Goal: Task Accomplishment & Management: Manage account settings

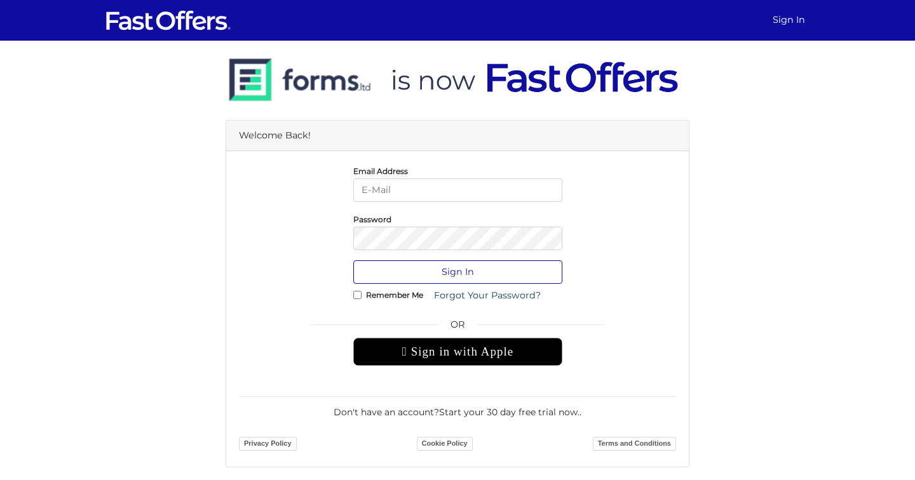
type input "[EMAIL_ADDRESS][DOMAIN_NAME]"
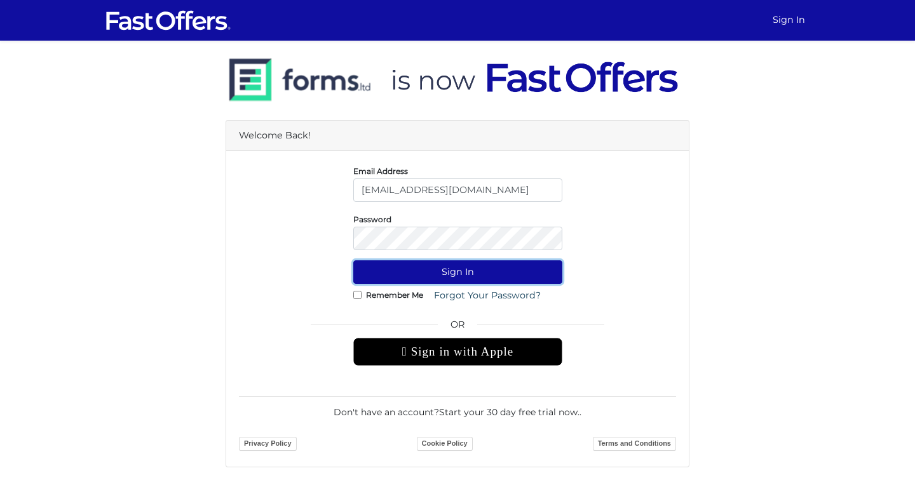
click at [504, 266] on button "Sign In" at bounding box center [457, 272] width 209 height 24
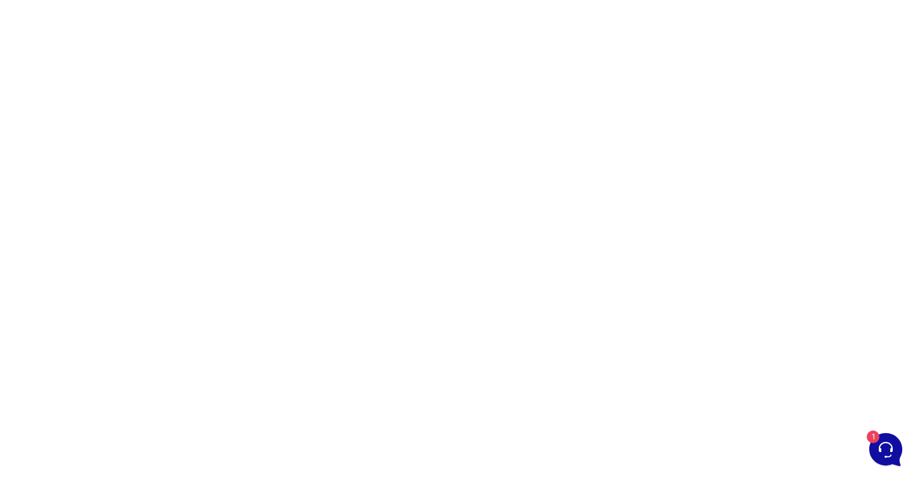
scroll to position [186, 0]
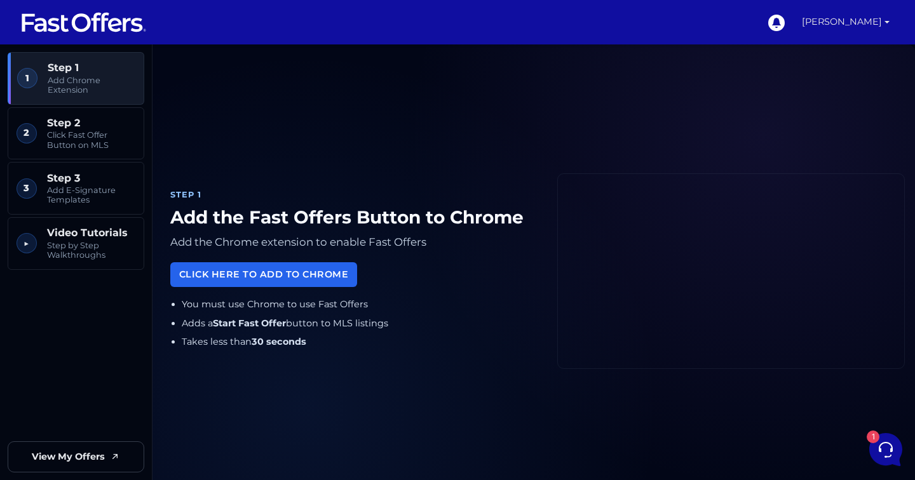
click at [879, 30] on link "[PERSON_NAME]" at bounding box center [846, 22] width 98 height 44
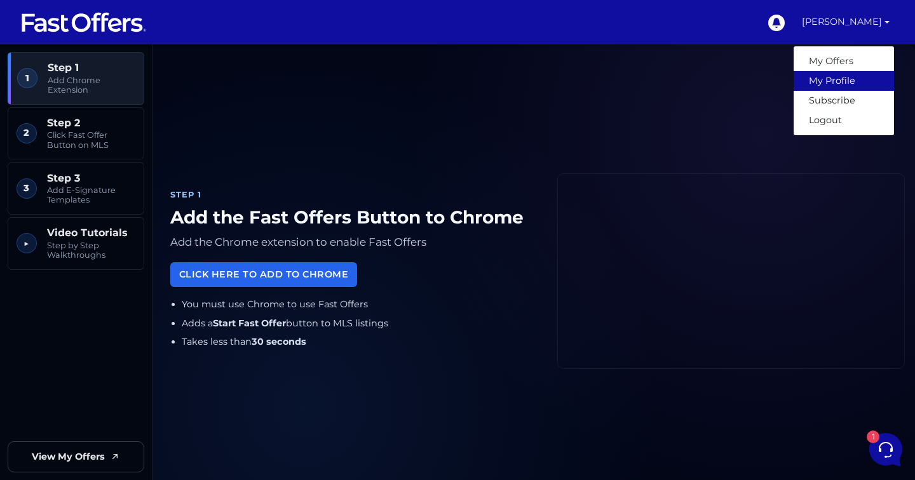
click at [859, 80] on link "My Profile" at bounding box center [843, 81] width 100 height 20
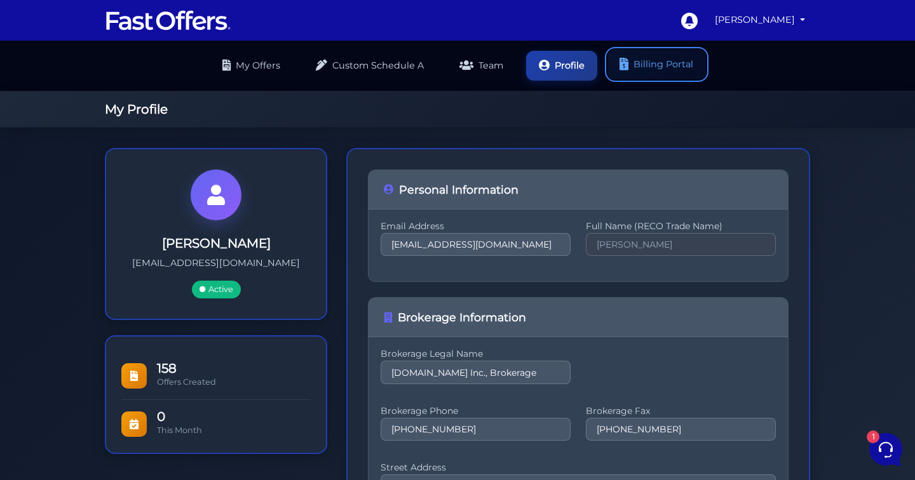
click at [650, 77] on link "Billing Portal" at bounding box center [656, 65] width 98 height 30
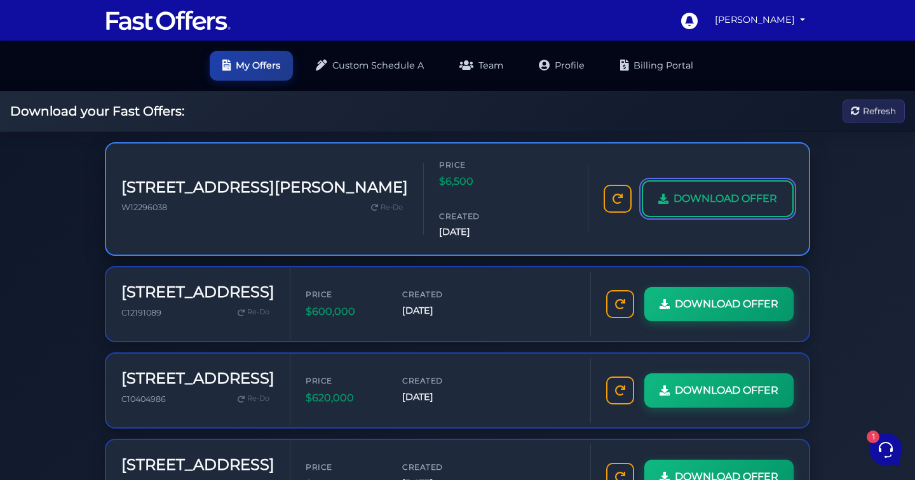
click at [739, 191] on span "DOWNLOAD OFFER" at bounding box center [725, 199] width 104 height 17
